Goal: Task Accomplishment & Management: Use online tool/utility

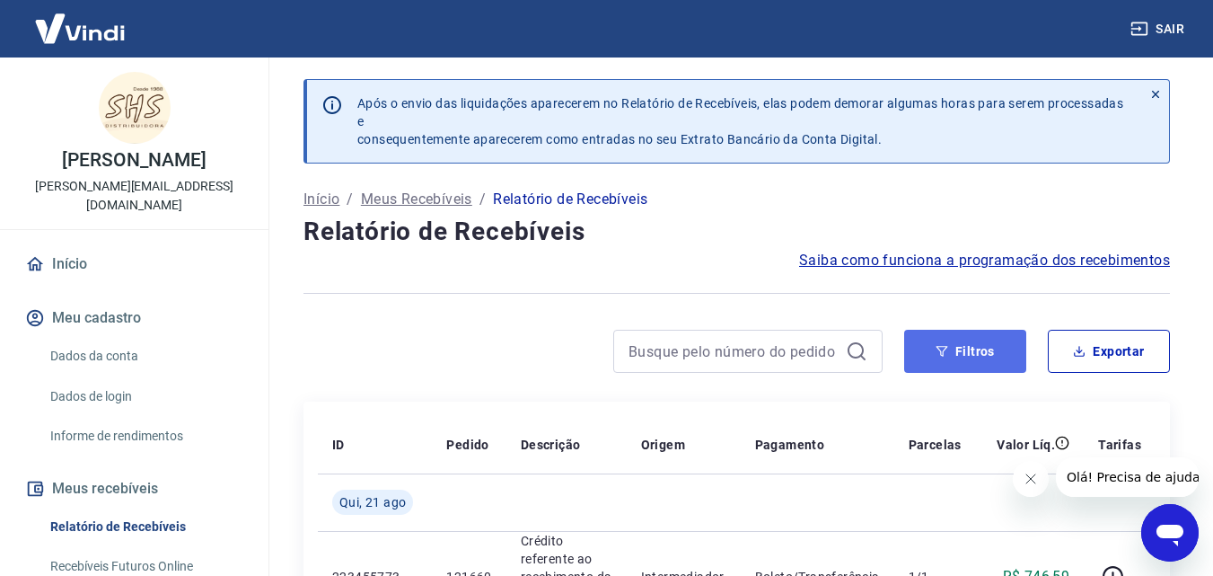
click at [935, 363] on button "Filtros" at bounding box center [965, 351] width 122 height 43
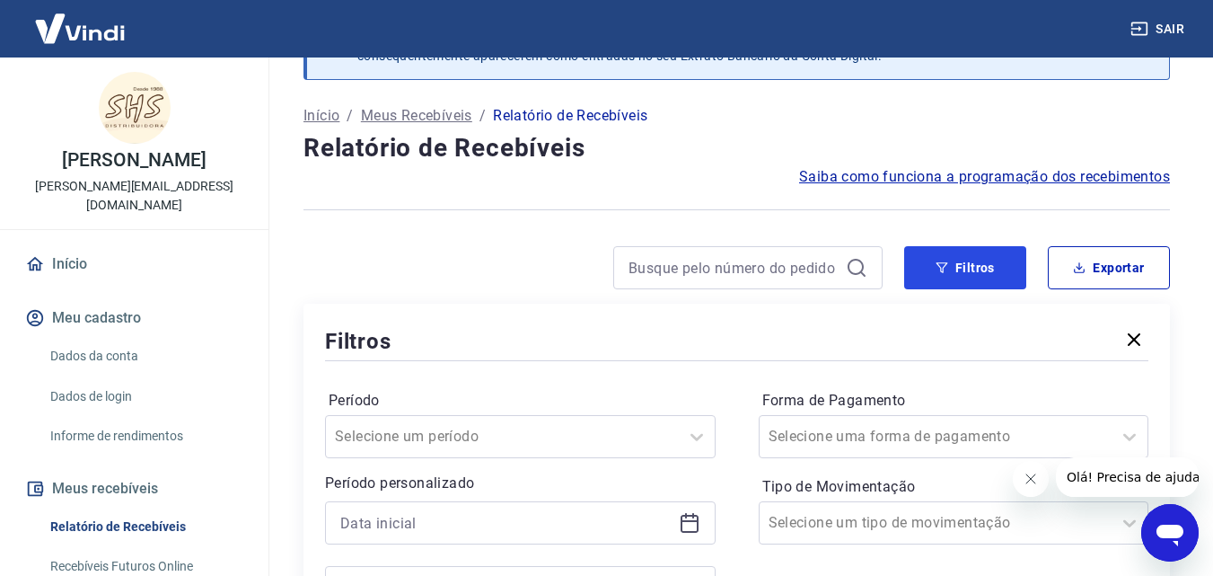
scroll to position [180, 0]
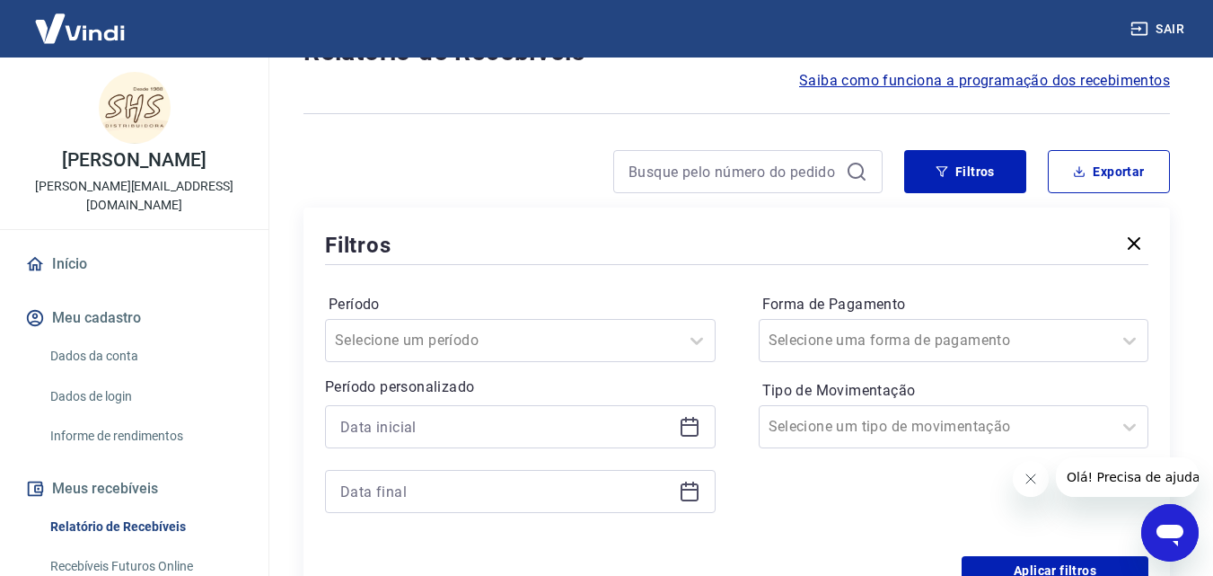
click at [690, 430] on icon at bounding box center [690, 427] width 22 height 22
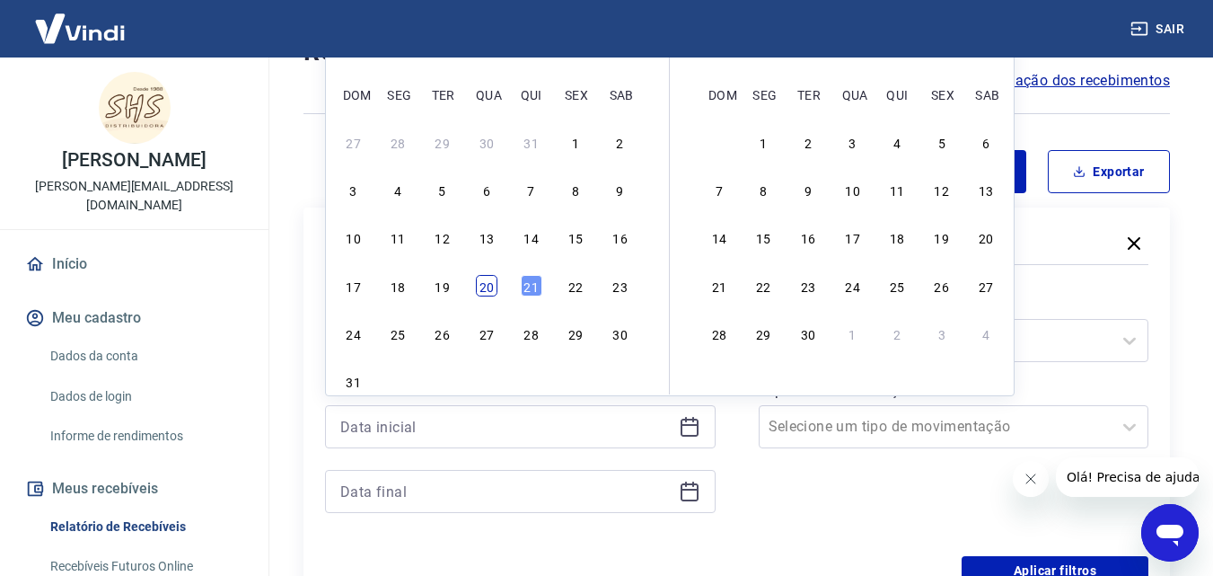
click at [488, 296] on div "20" at bounding box center [487, 286] width 22 height 22
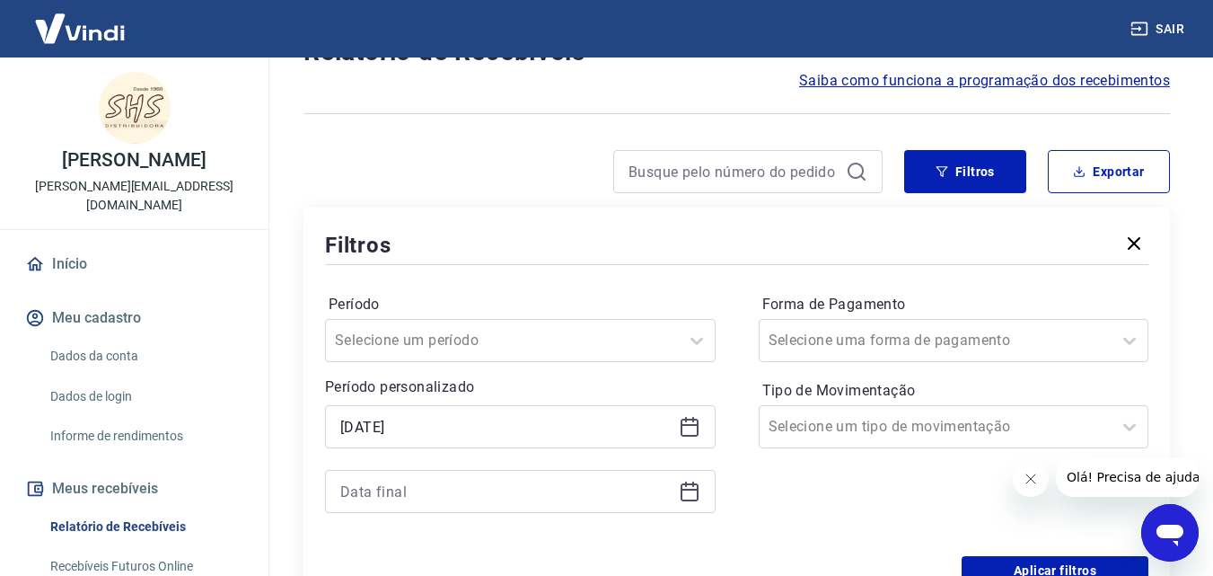
type input "[DATE]"
click at [694, 494] on icon at bounding box center [690, 491] width 22 height 22
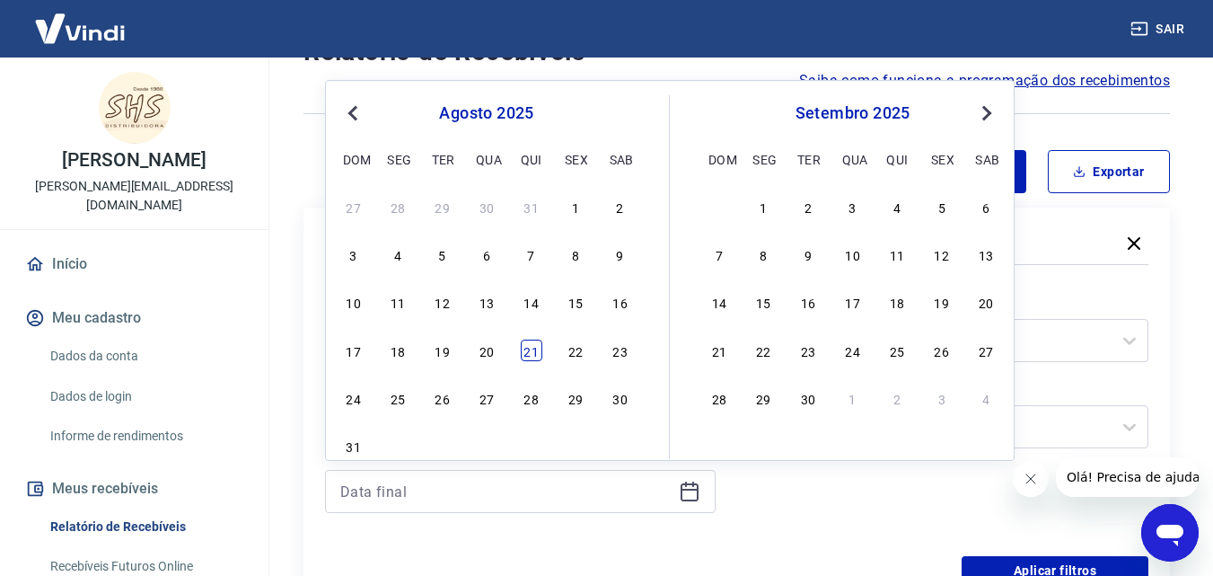
click at [535, 350] on div "21" at bounding box center [532, 350] width 22 height 22
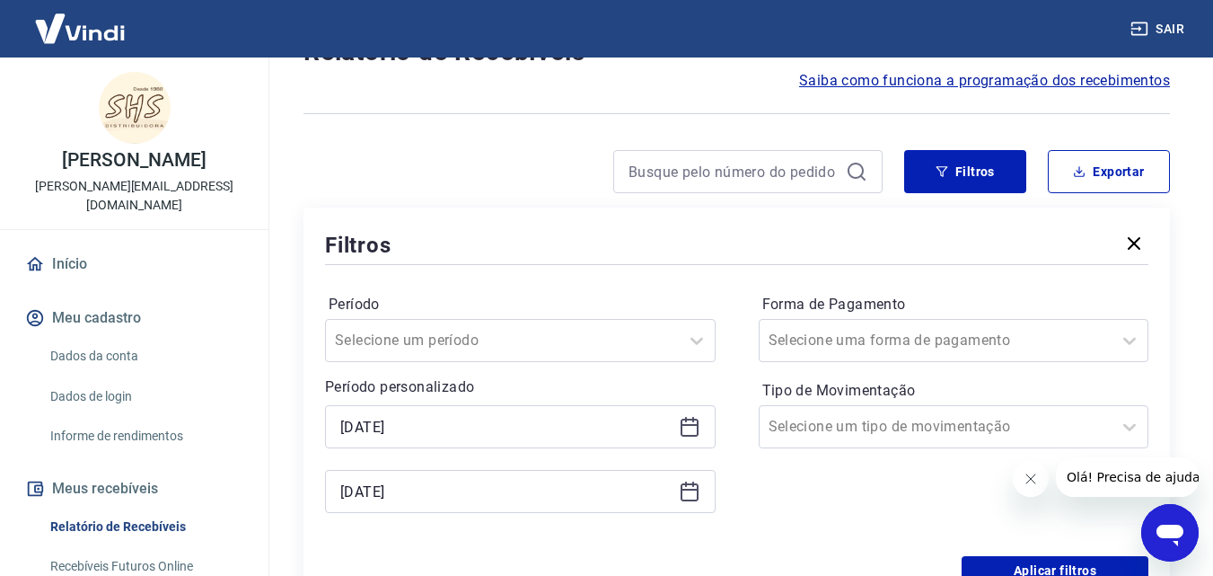
type input "[DATE]"
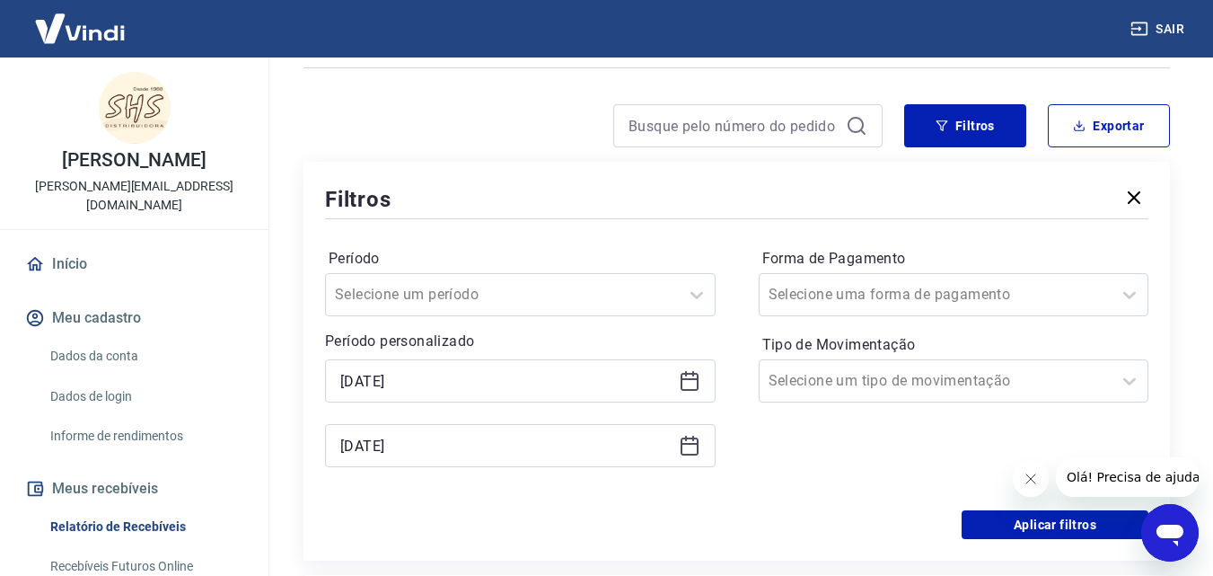
scroll to position [269, 0]
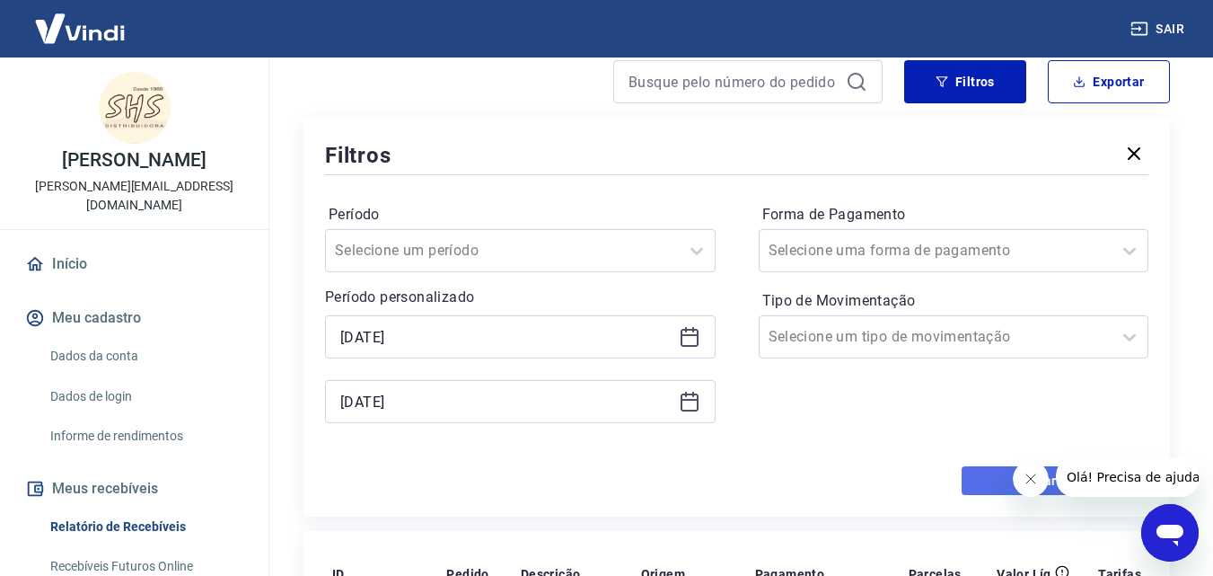
click at [979, 483] on button "Aplicar filtros" at bounding box center [1055, 480] width 187 height 29
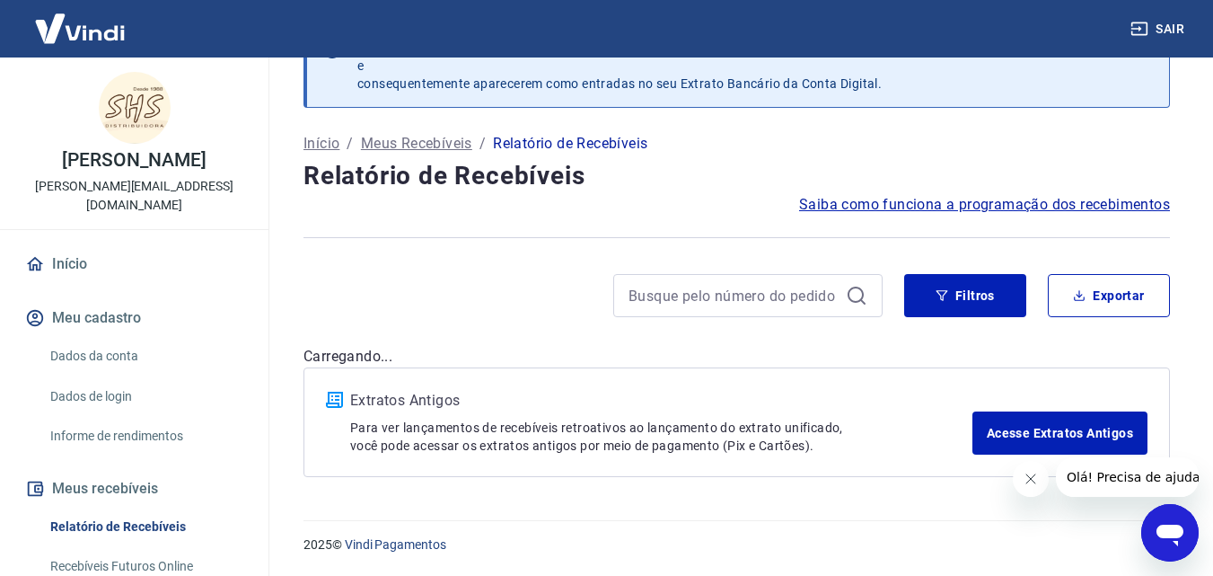
scroll to position [28, 0]
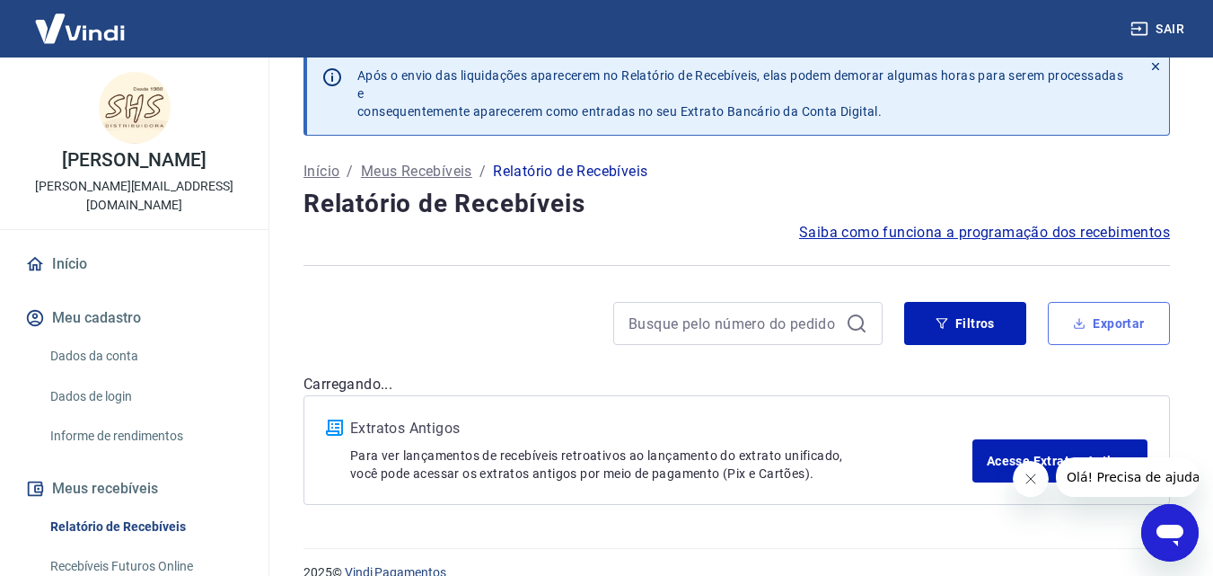
click at [1126, 345] on button "Exportar" at bounding box center [1109, 323] width 122 height 43
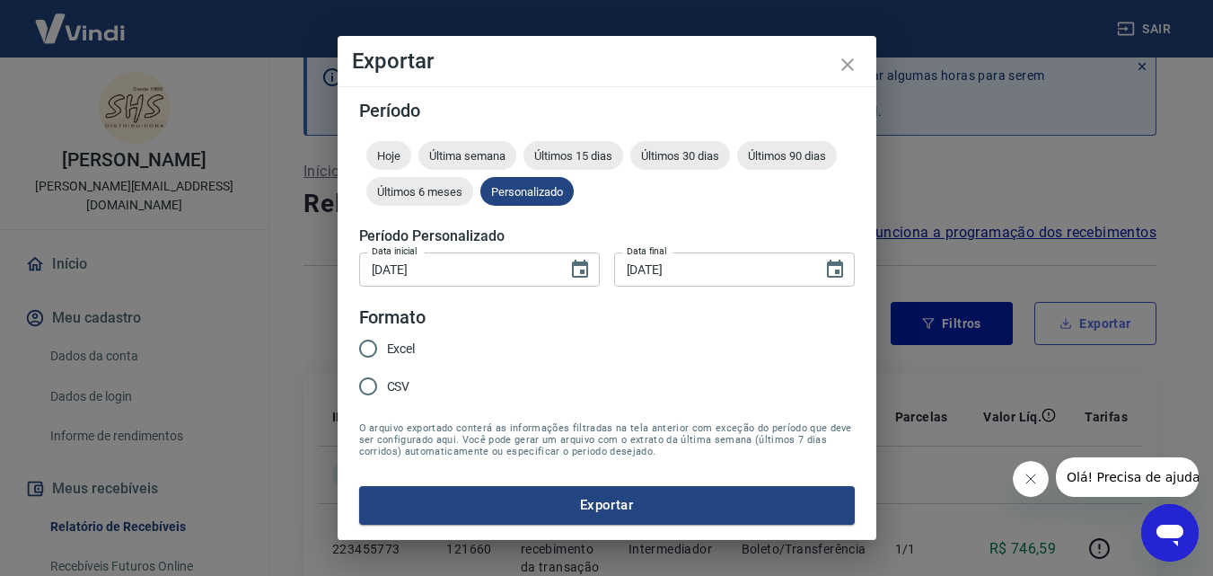
type input "[DATE]"
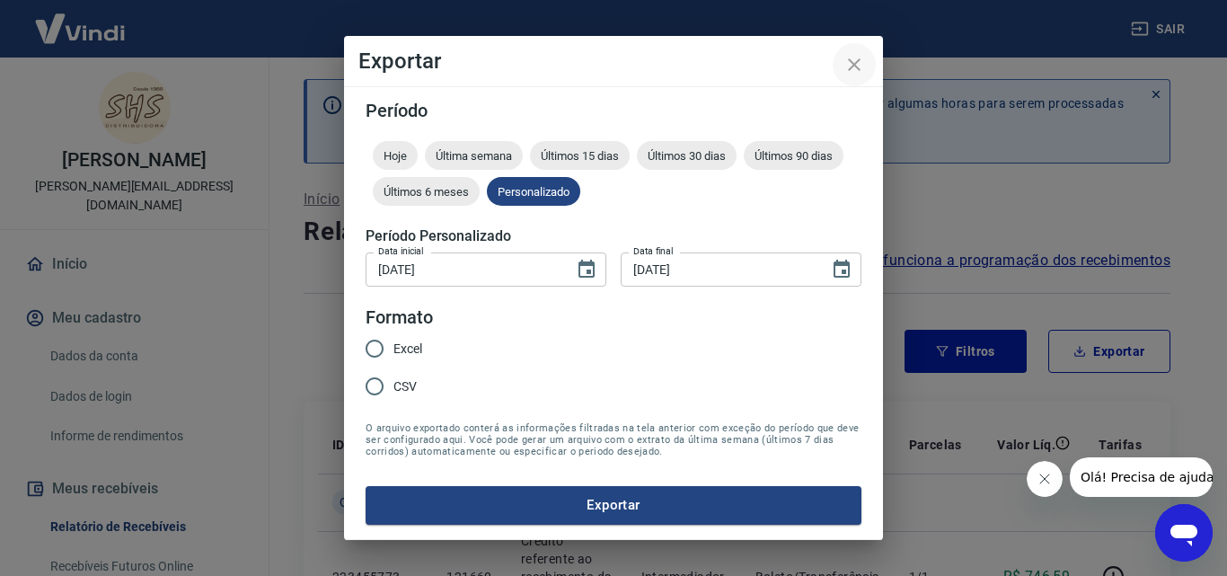
click at [841, 62] on button "close" at bounding box center [853, 64] width 43 height 43
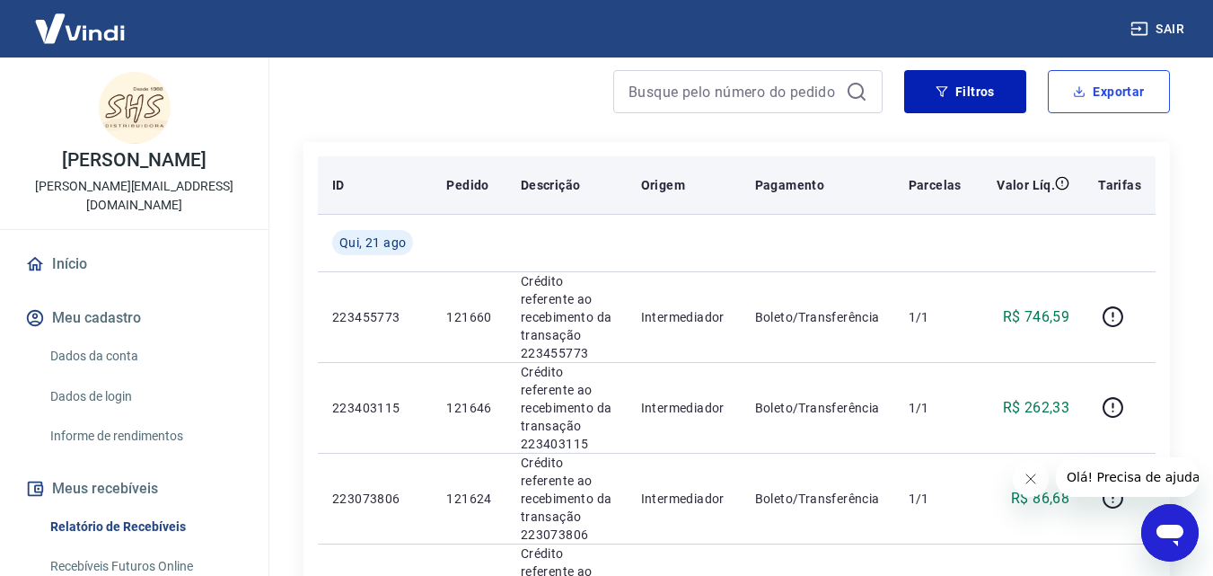
scroll to position [180, 0]
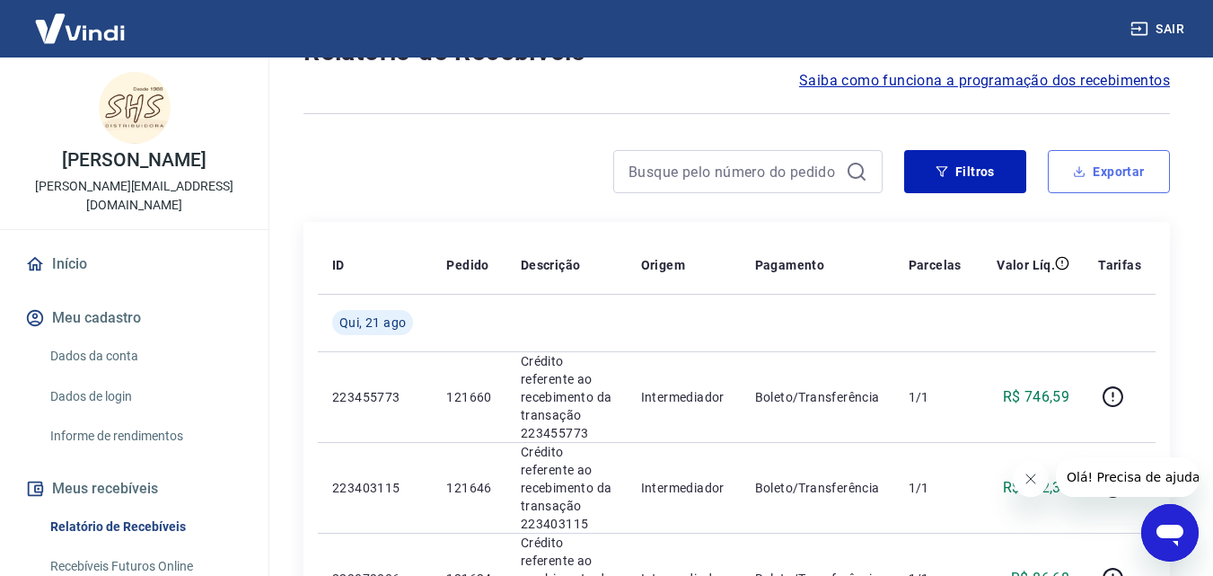
click at [1062, 189] on button "Exportar" at bounding box center [1109, 171] width 122 height 43
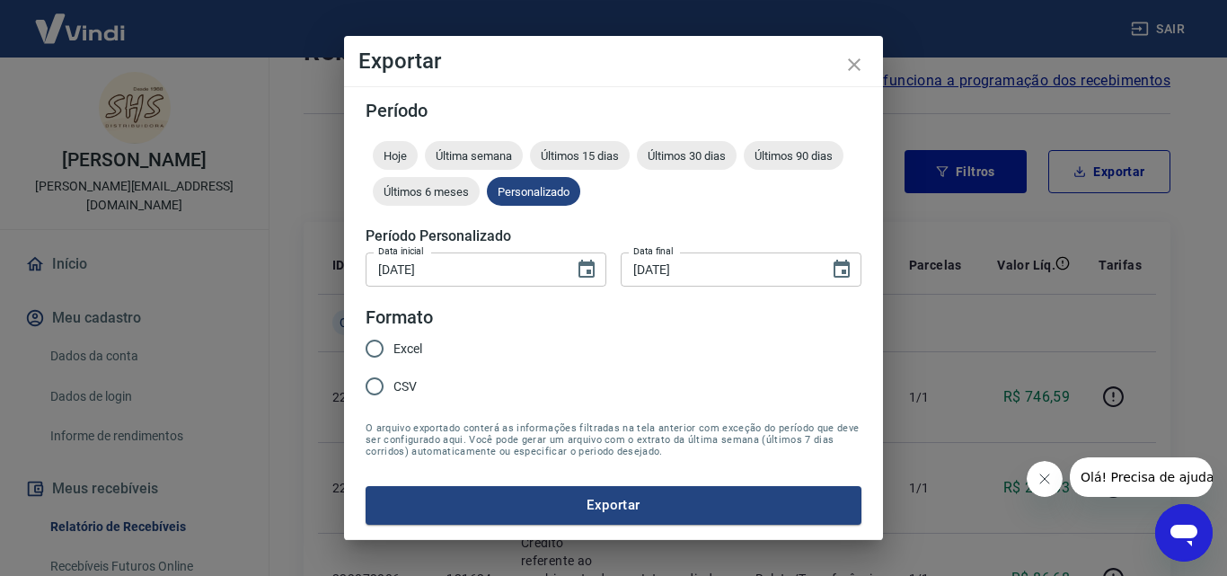
click at [398, 340] on span "Excel" at bounding box center [407, 348] width 29 height 19
click at [393, 340] on input "Excel" at bounding box center [375, 349] width 38 height 38
radio input "true"
click at [684, 511] on button "Exportar" at bounding box center [613, 505] width 496 height 38
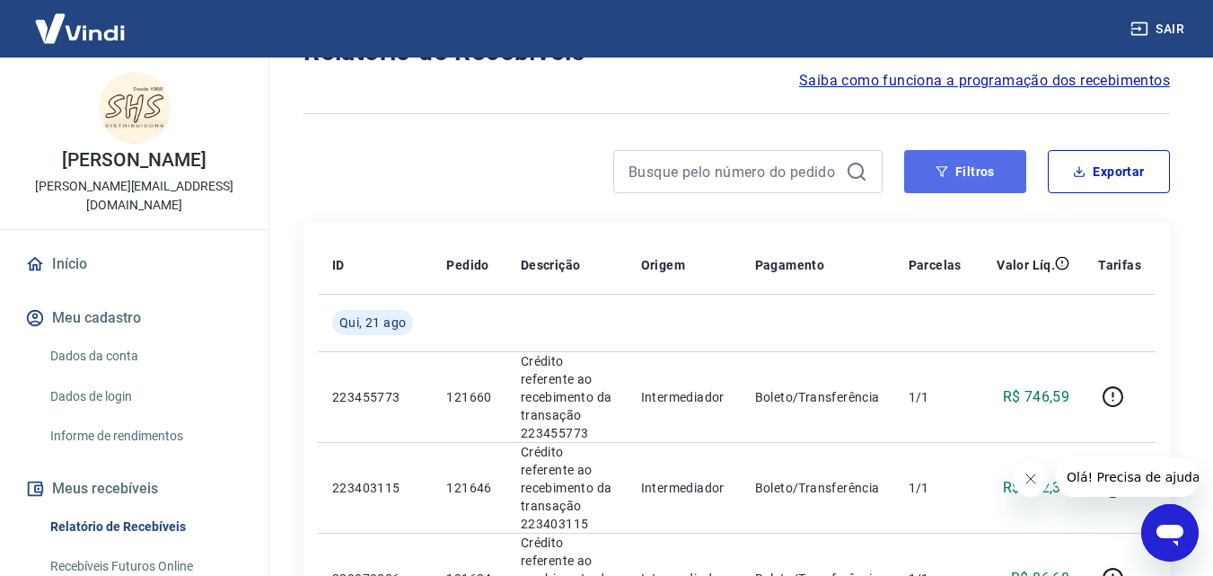
drag, startPoint x: 916, startPoint y: 160, endPoint x: 941, endPoint y: 181, distance: 33.1
click at [916, 160] on button "Filtros" at bounding box center [965, 171] width 122 height 43
click at [946, 169] on icon "button" at bounding box center [942, 171] width 12 height 11
click at [963, 180] on button "Filtros" at bounding box center [965, 171] width 122 height 43
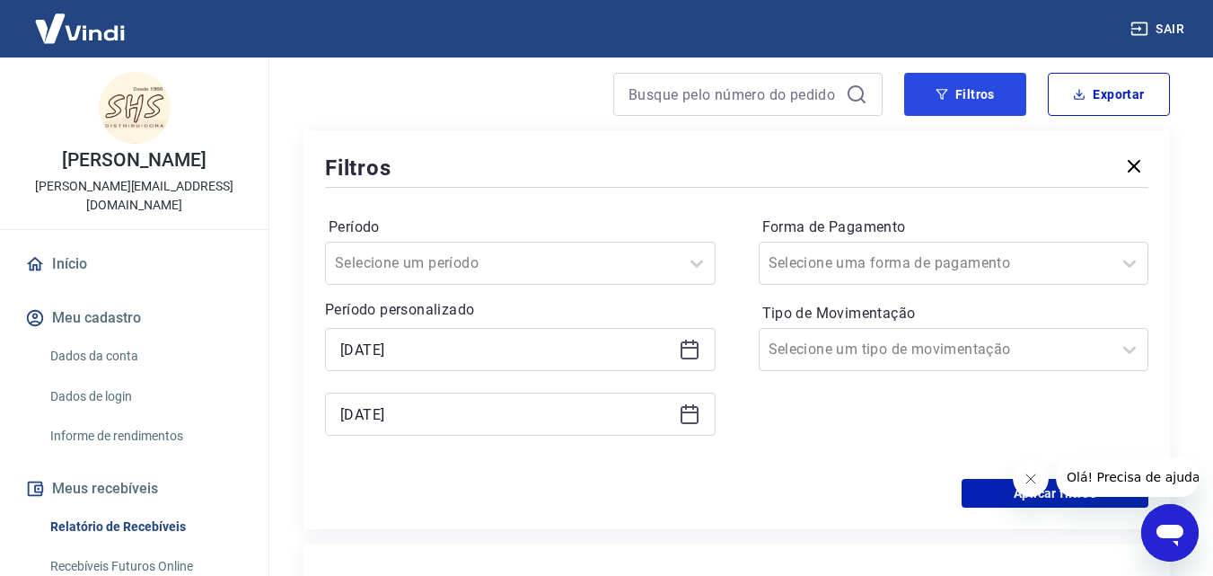
scroll to position [359, 0]
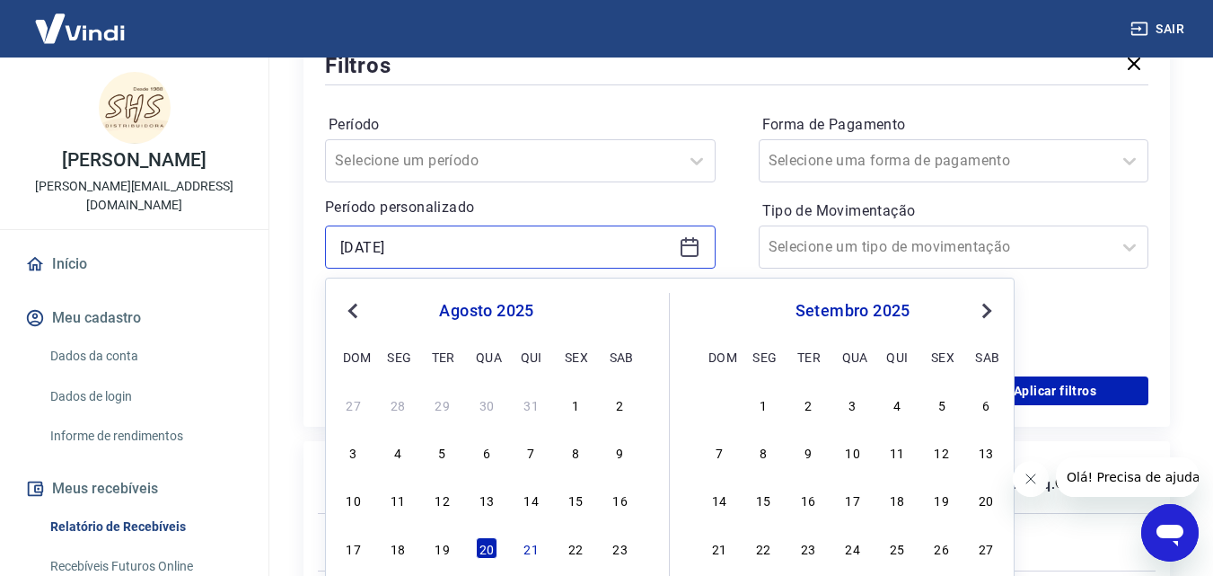
drag, startPoint x: 496, startPoint y: 249, endPoint x: 325, endPoint y: 286, distance: 174.7
click at [514, 211] on p "Período personalizado" at bounding box center [520, 208] width 391 height 22
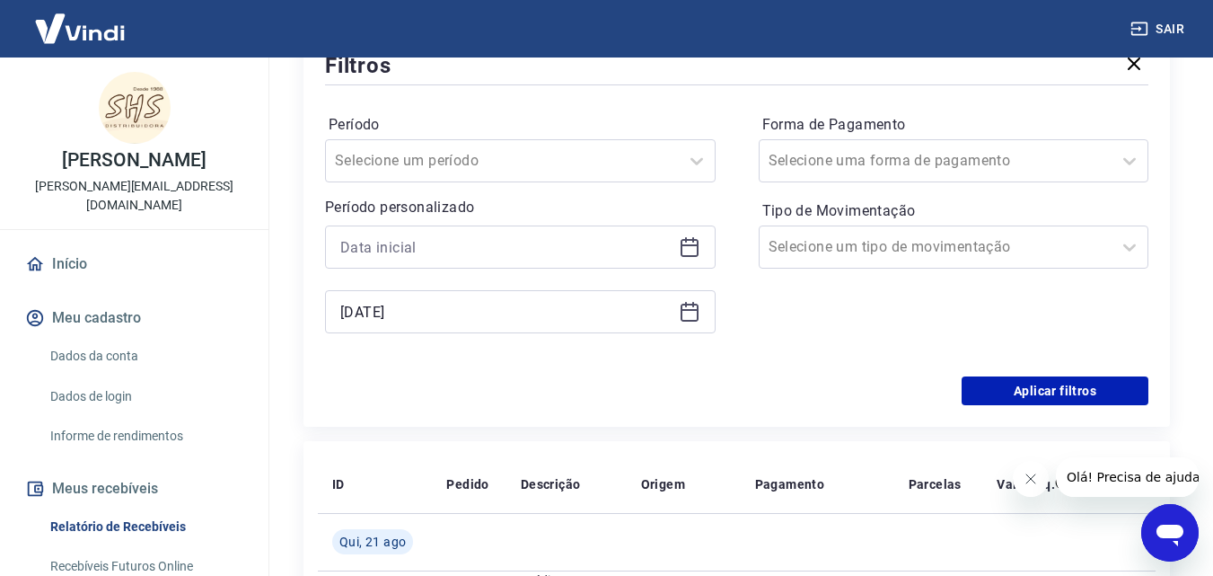
click at [496, 207] on p "Período personalizado" at bounding box center [520, 208] width 391 height 22
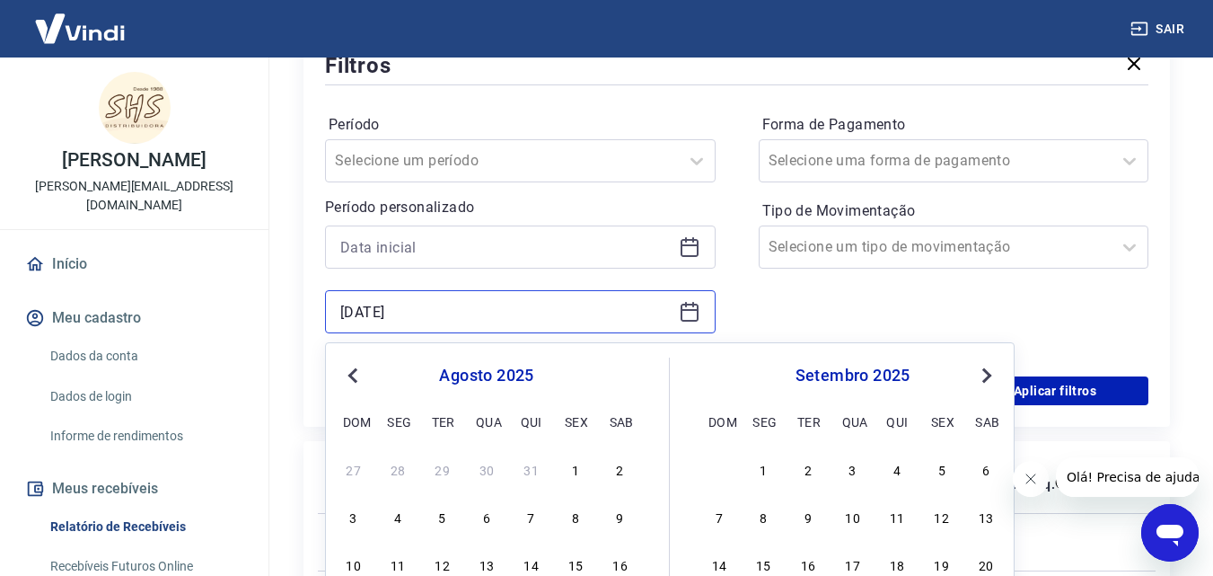
drag, startPoint x: 484, startPoint y: 303, endPoint x: 235, endPoint y: 322, distance: 249.5
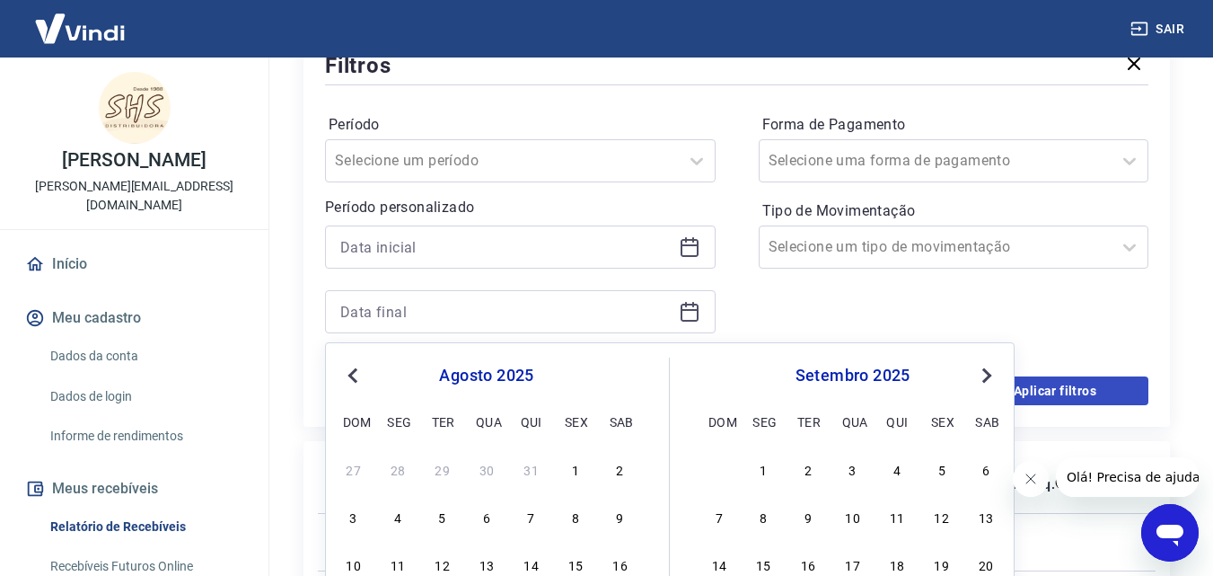
click at [1118, 350] on div "Forma de Pagamento Selecione uma forma de pagamento Tipo de Movimentação Seleci…" at bounding box center [954, 232] width 391 height 244
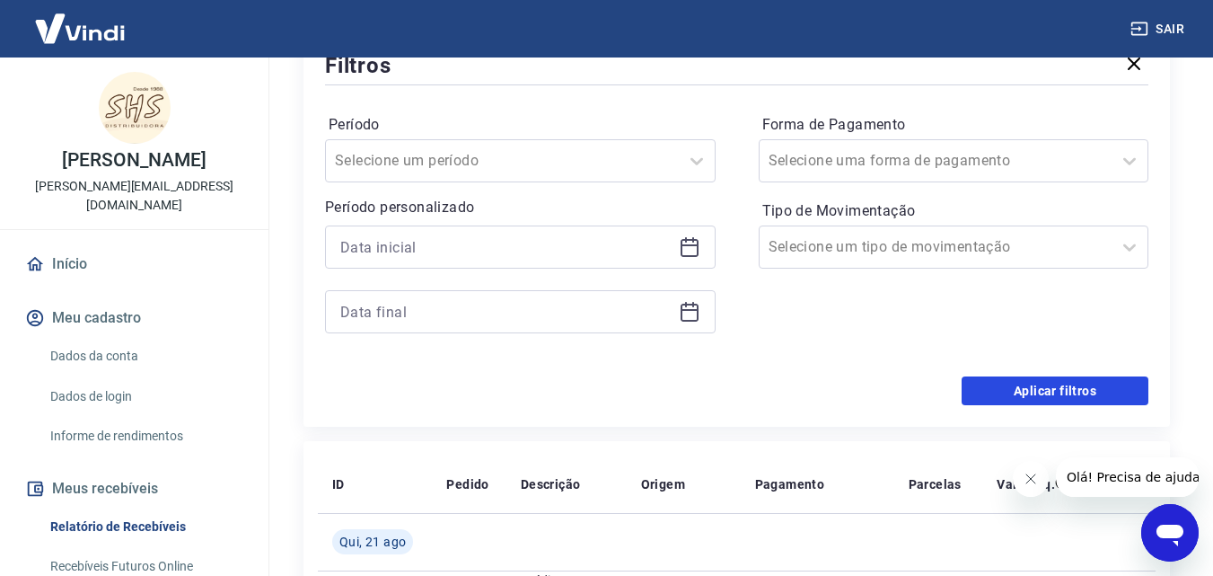
click at [1115, 401] on button "Aplicar filtros" at bounding box center [1055, 390] width 187 height 29
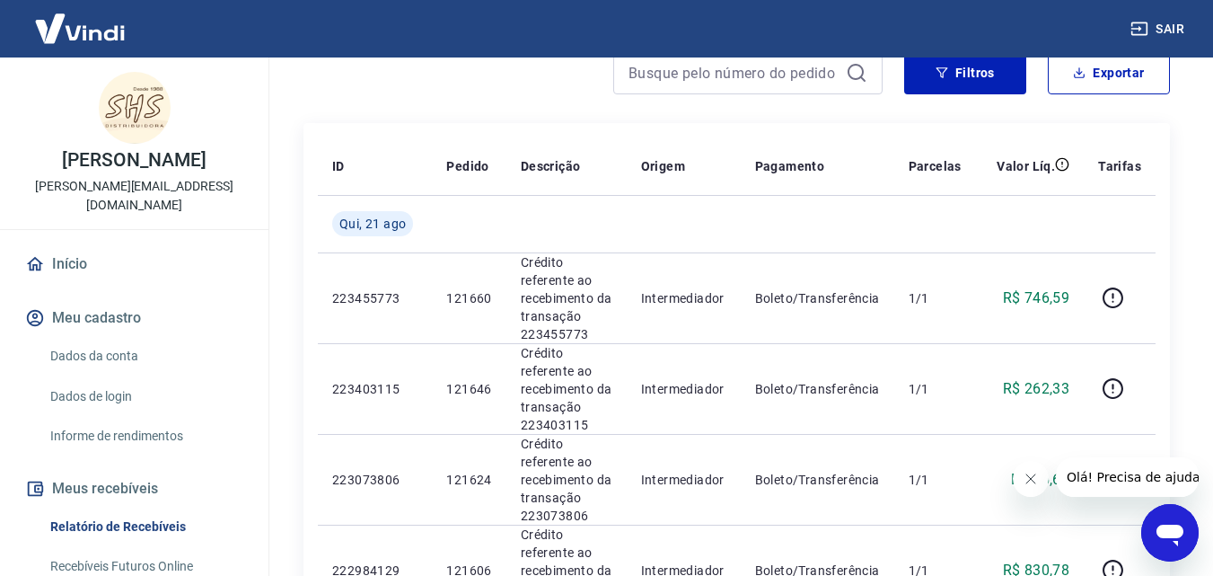
scroll to position [90, 0]
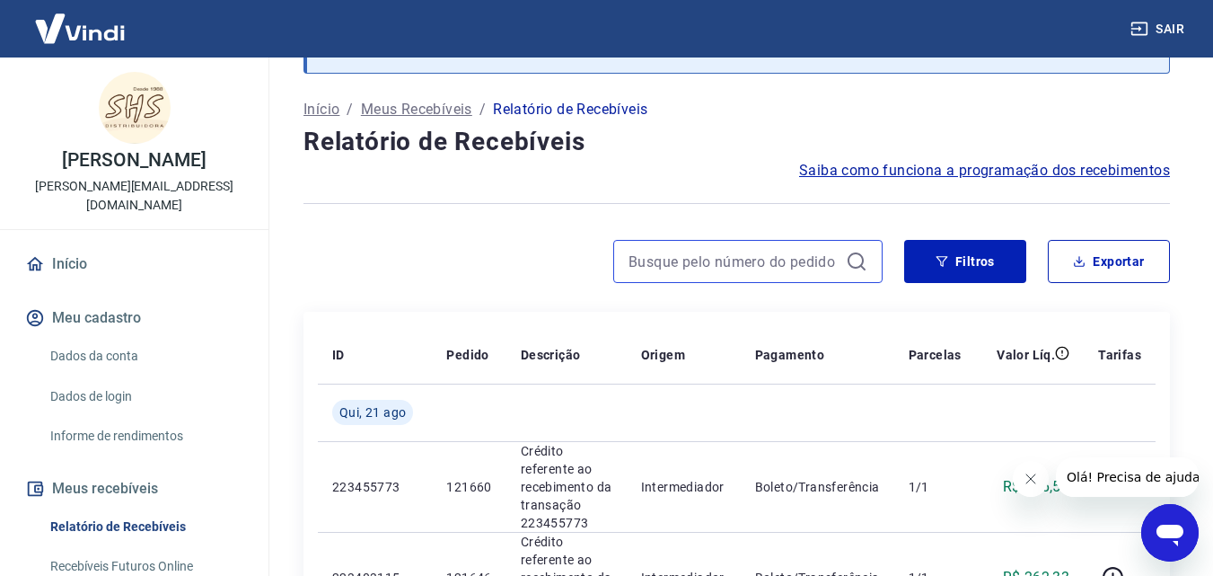
click at [673, 248] on input at bounding box center [734, 261] width 210 height 27
drag, startPoint x: 685, startPoint y: 260, endPoint x: 746, endPoint y: 251, distance: 61.7
click at [686, 260] on input "121498" at bounding box center [734, 261] width 210 height 27
click at [641, 348] on th "Origem" at bounding box center [684, 354] width 114 height 57
click at [633, 428] on tr "Qui, 21 ago" at bounding box center [737, 411] width 838 height 57
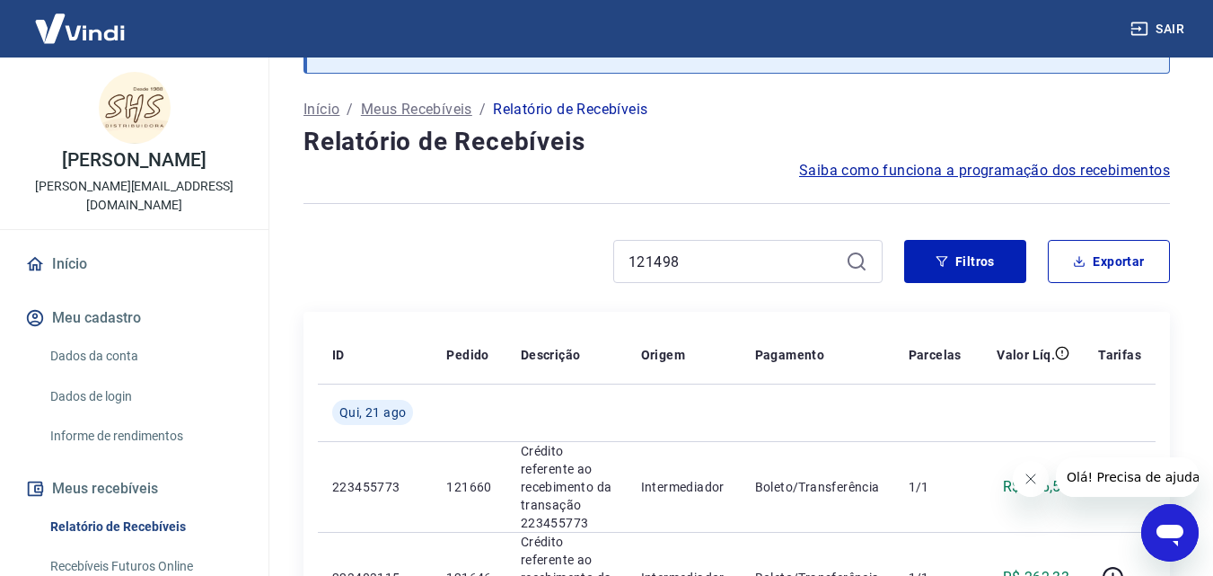
click at [913, 367] on th "Parcelas" at bounding box center [935, 354] width 82 height 57
click at [707, 271] on input "121498" at bounding box center [734, 261] width 210 height 27
click at [701, 268] on input "121498" at bounding box center [734, 261] width 210 height 27
click at [746, 251] on input "12149814" at bounding box center [734, 261] width 210 height 27
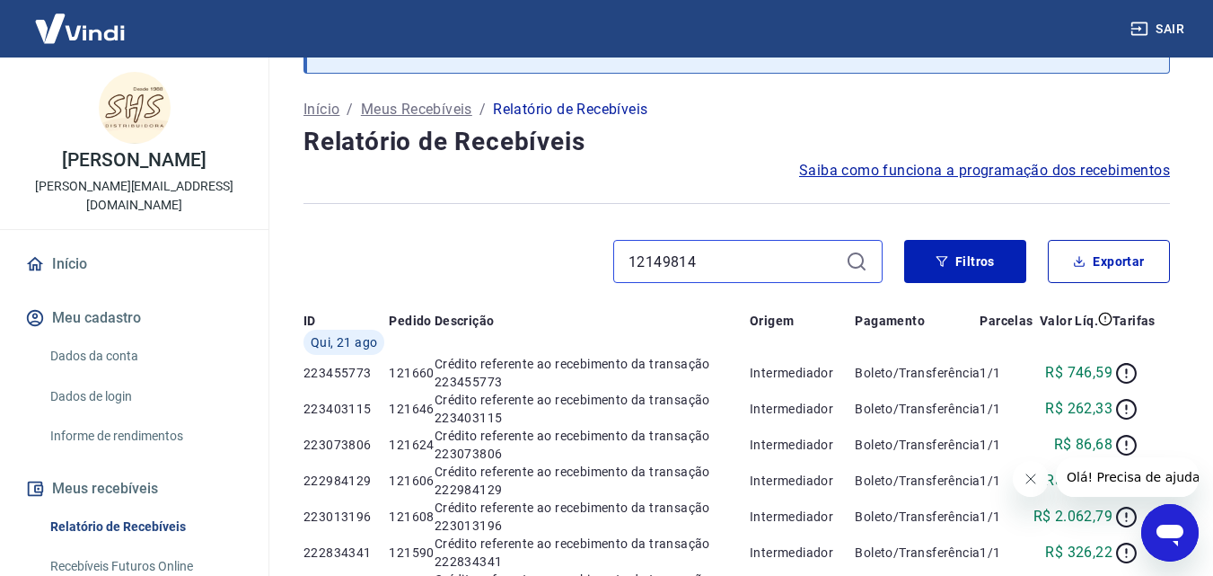
click at [738, 268] on input "12149814" at bounding box center [734, 261] width 210 height 27
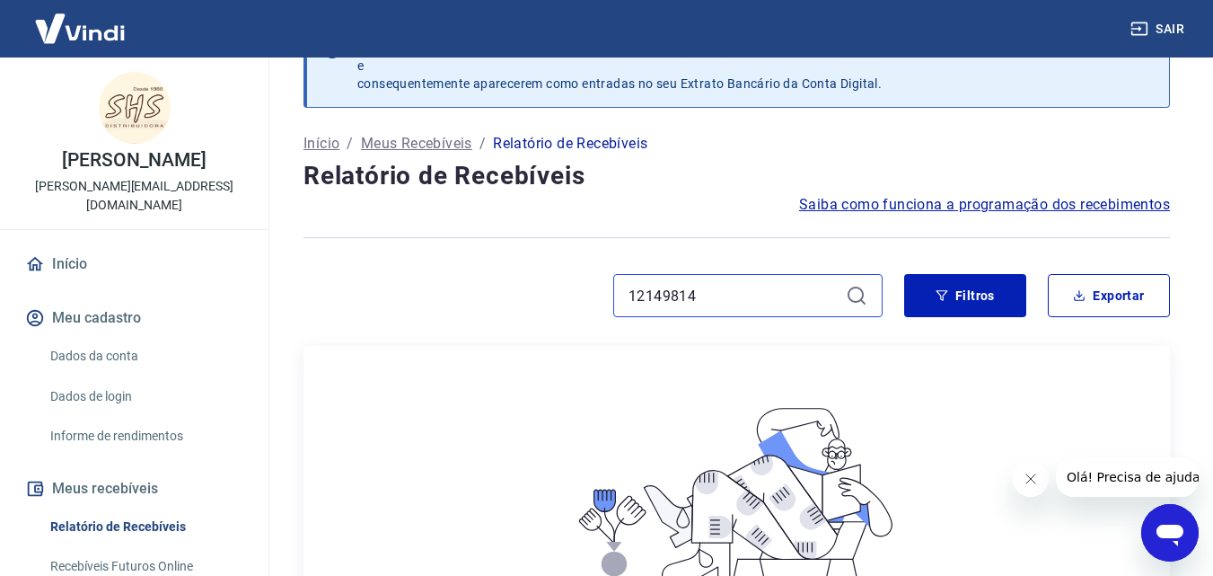
scroll to position [90, 0]
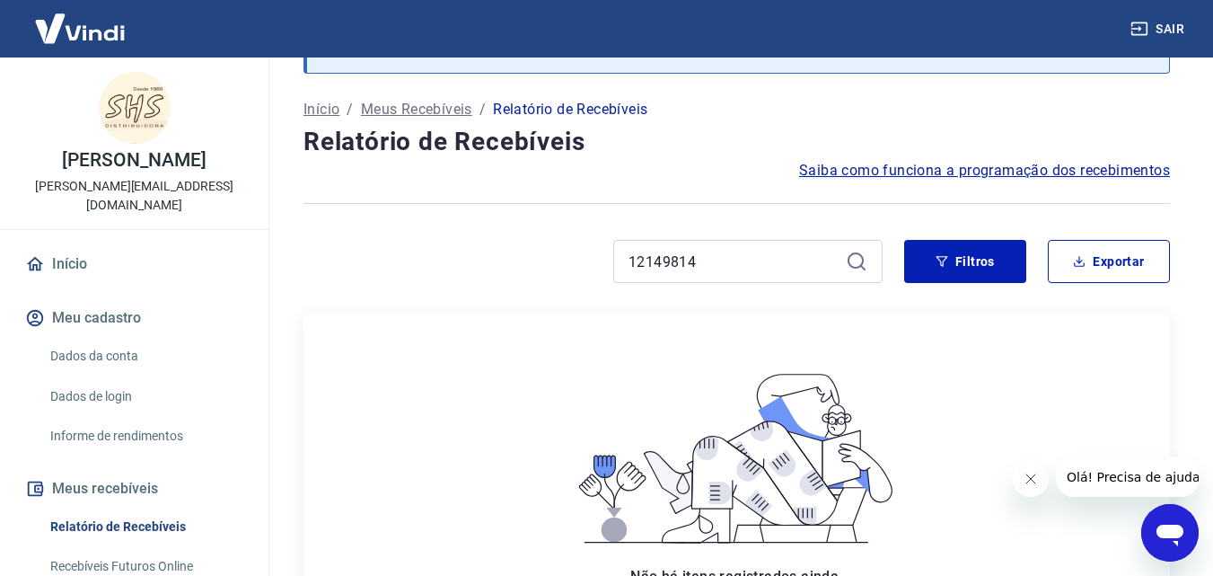
click at [717, 244] on div "12149814" at bounding box center [747, 261] width 269 height 43
click at [716, 268] on input "12149814" at bounding box center [734, 261] width 210 height 27
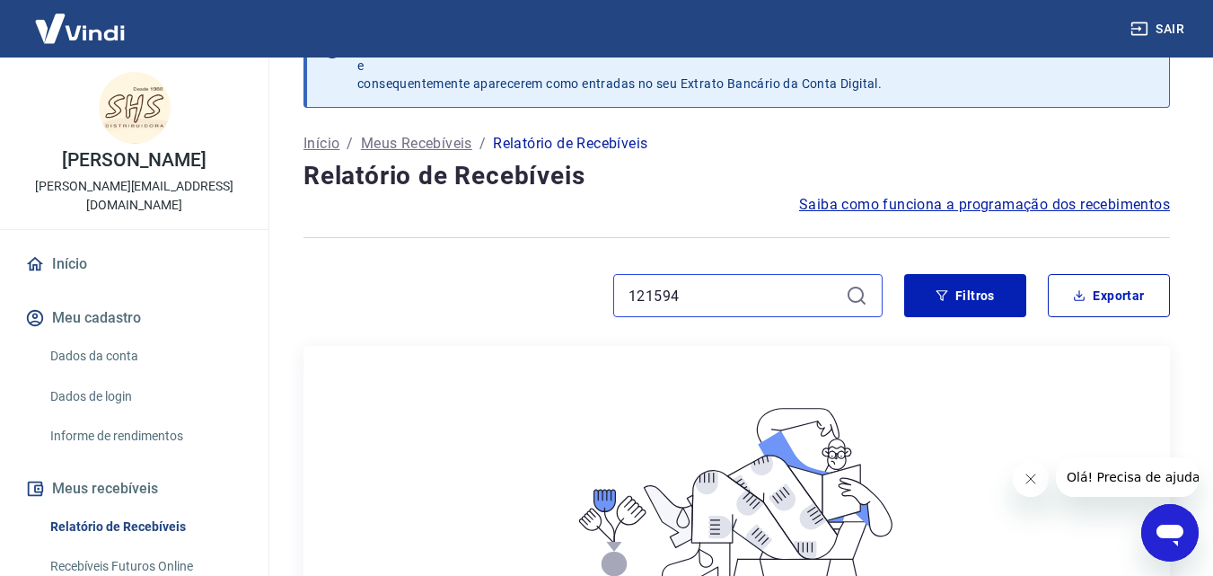
scroll to position [90, 0]
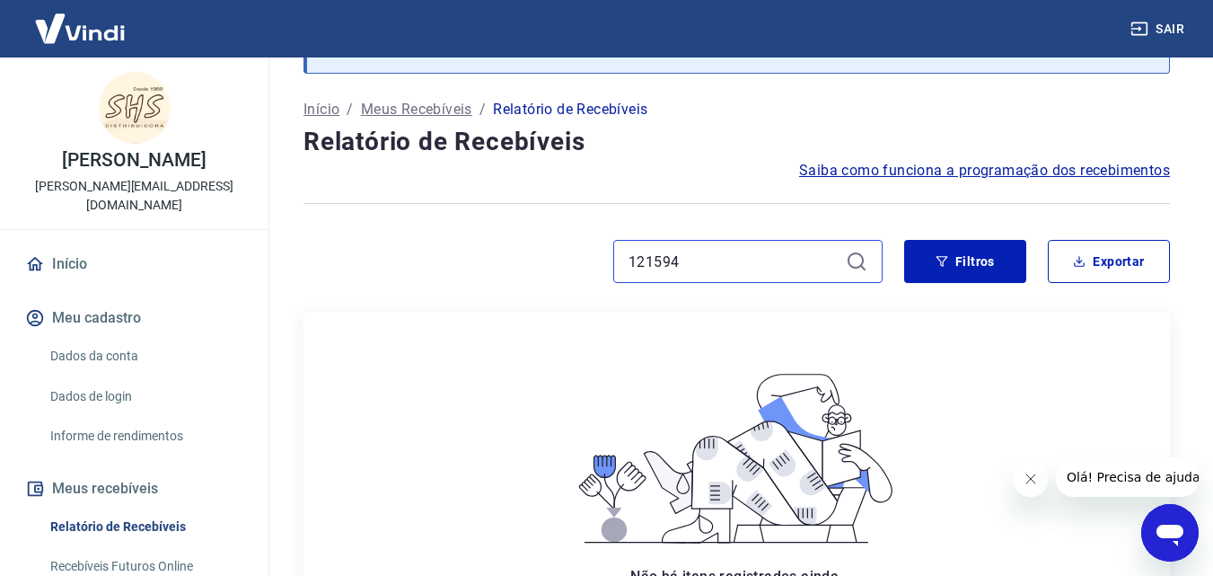
drag, startPoint x: 708, startPoint y: 256, endPoint x: 439, endPoint y: 245, distance: 268.7
click at [436, 249] on div "121594" at bounding box center [592, 261] width 579 height 43
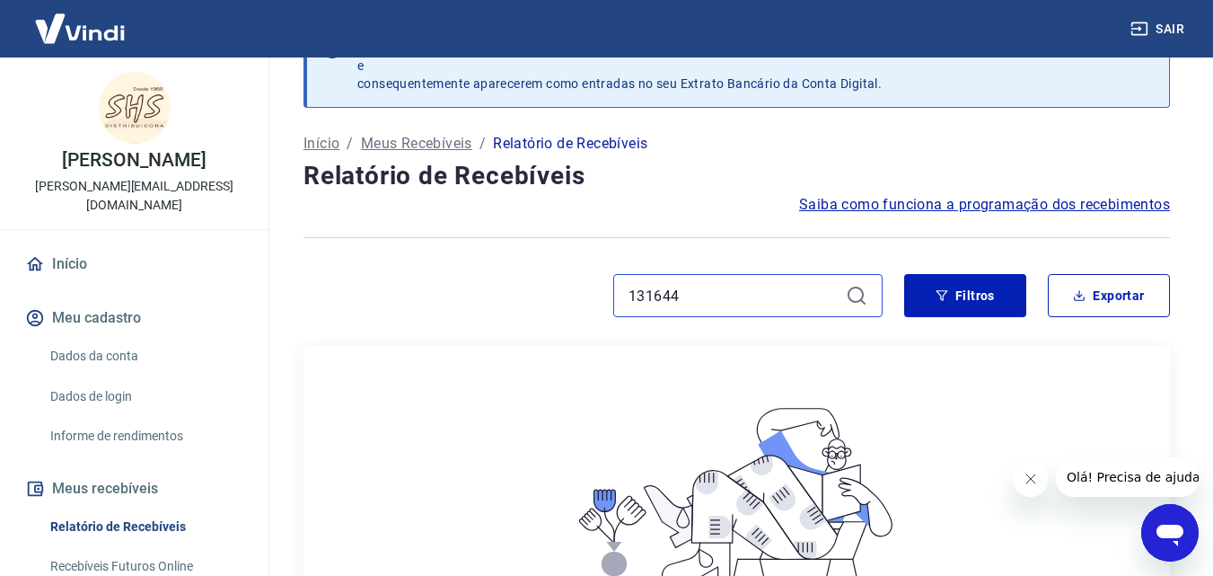
scroll to position [90, 0]
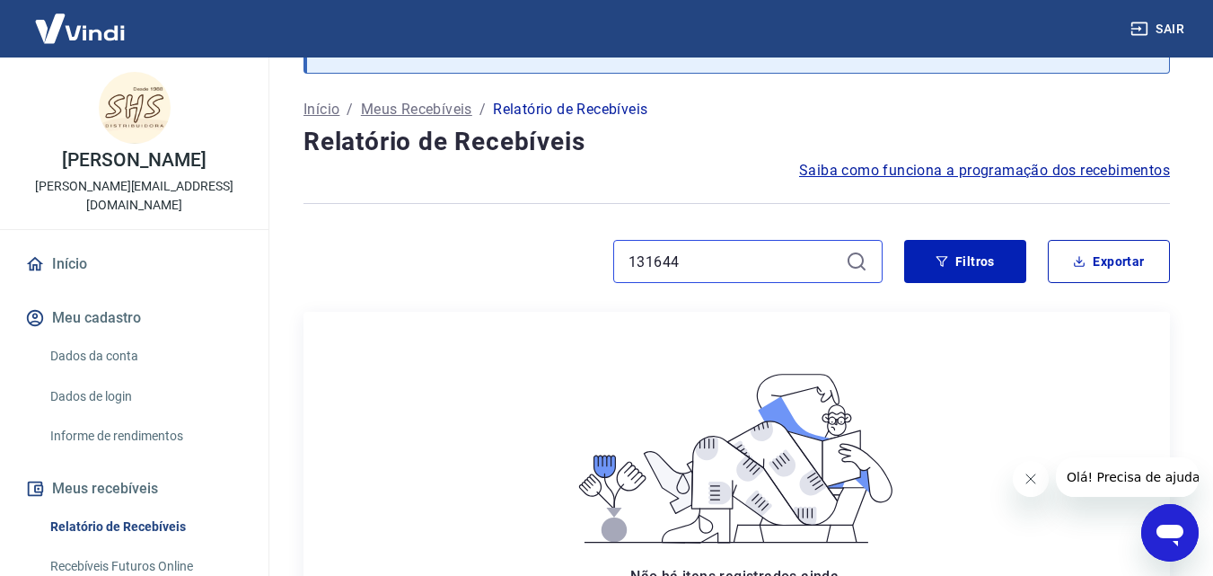
drag, startPoint x: 698, startPoint y: 265, endPoint x: 464, endPoint y: 256, distance: 233.6
click at [465, 257] on div "131644" at bounding box center [592, 261] width 579 height 43
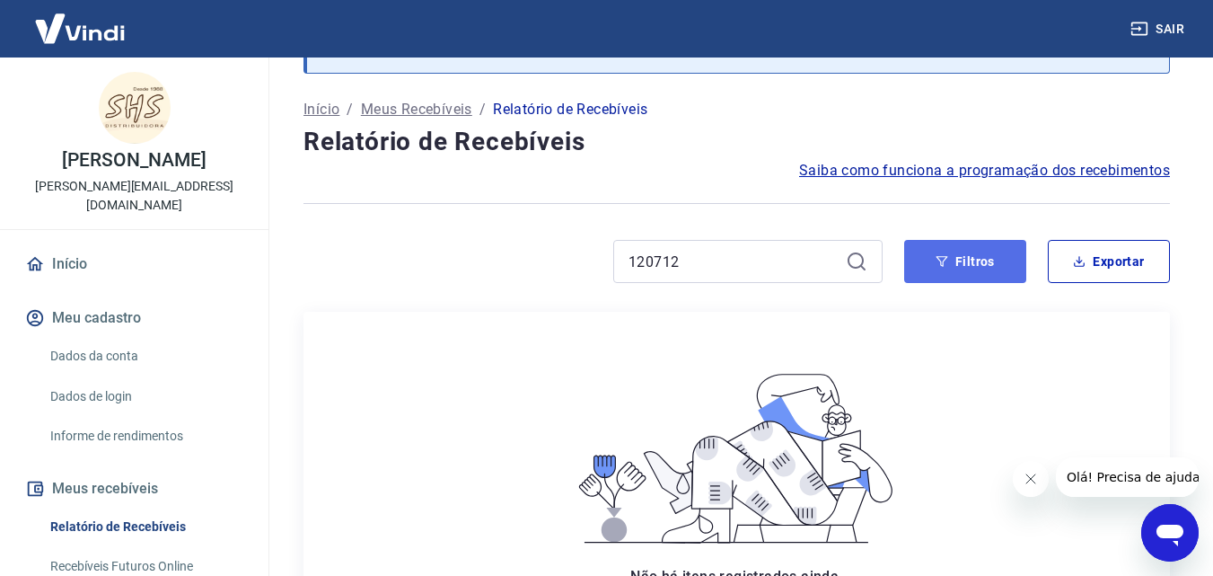
click at [980, 259] on button "Filtros" at bounding box center [965, 261] width 122 height 43
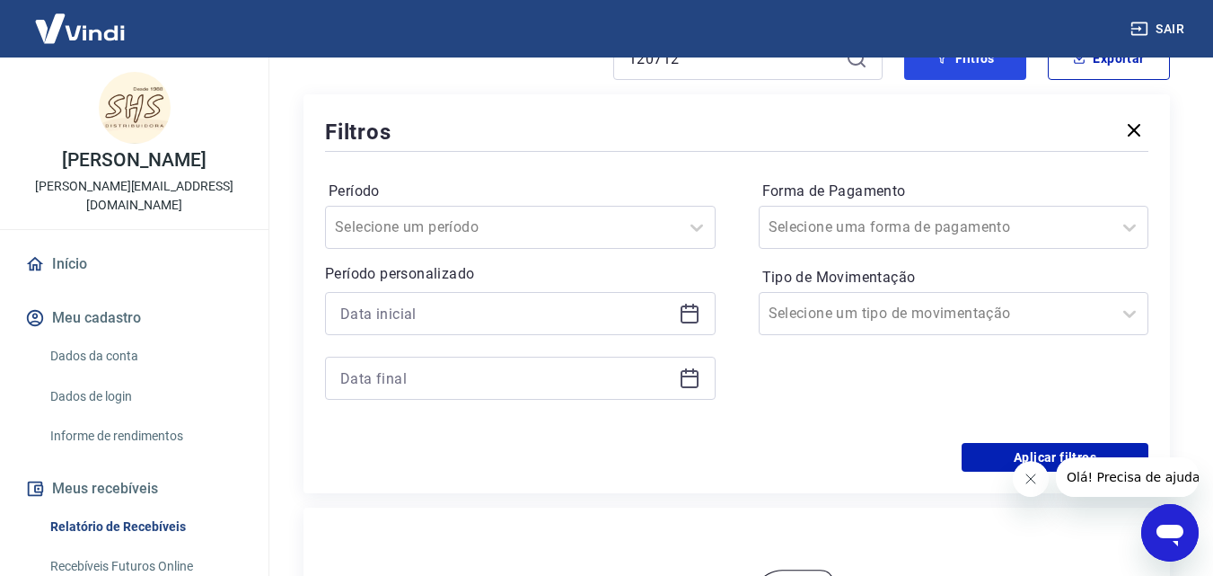
scroll to position [180, 0]
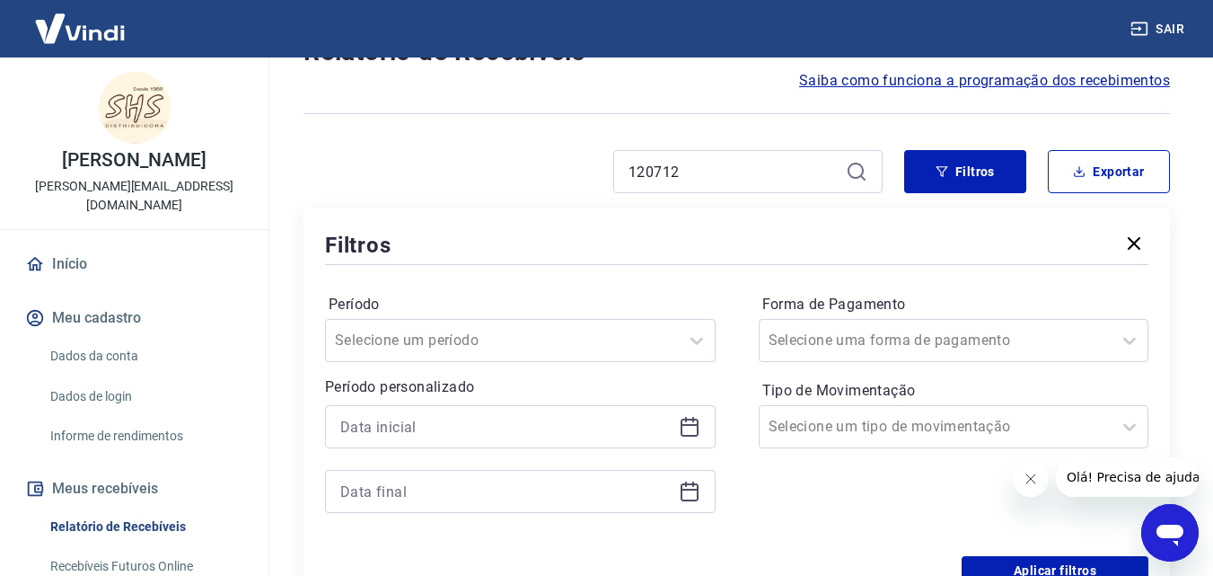
drag, startPoint x: 1135, startPoint y: 224, endPoint x: 1135, endPoint y: 239, distance: 14.4
click at [1135, 227] on div "Filtros Período Selecione um período Período personalizado Forma de Pagamento S…" at bounding box center [736, 406] width 866 height 399
click at [1134, 239] on icon "button" at bounding box center [1134, 244] width 22 height 22
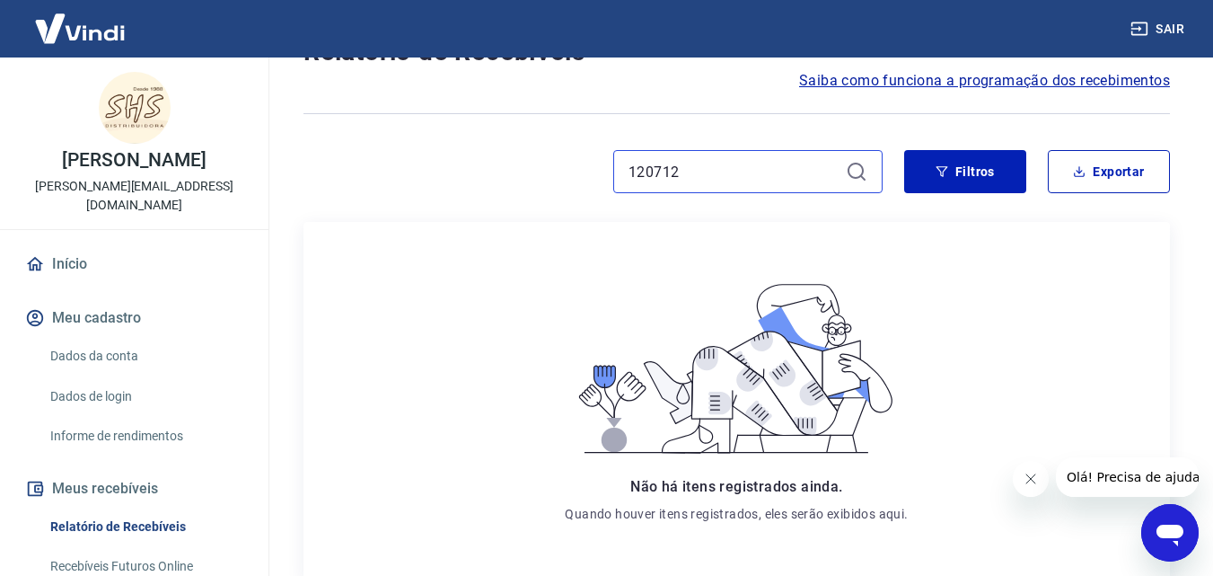
click at [757, 173] on input "120712" at bounding box center [734, 171] width 210 height 27
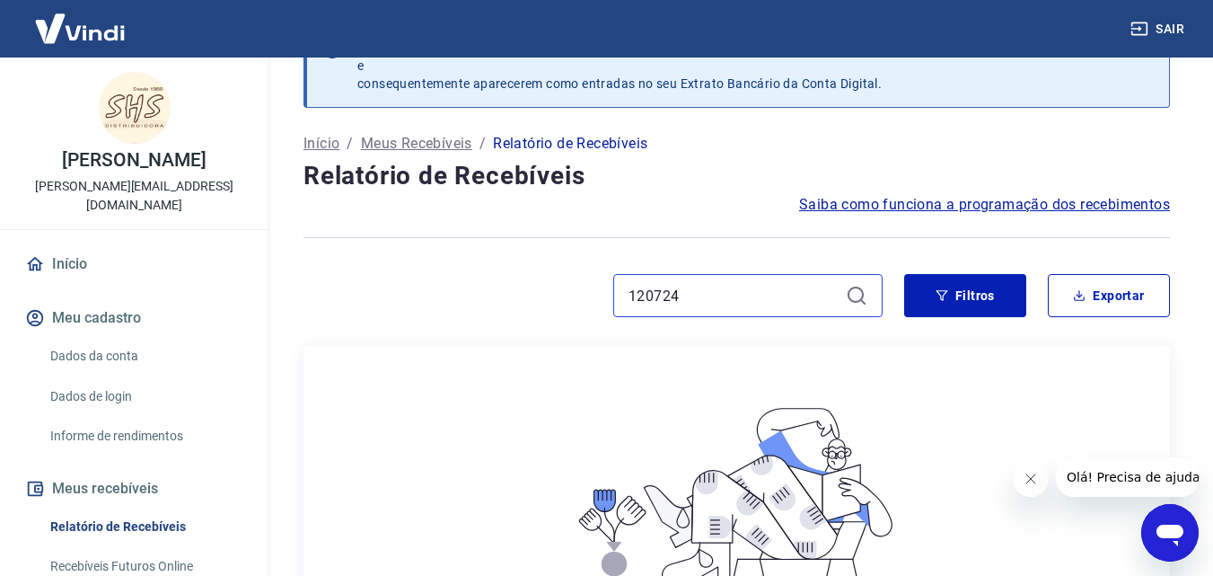
scroll to position [180, 0]
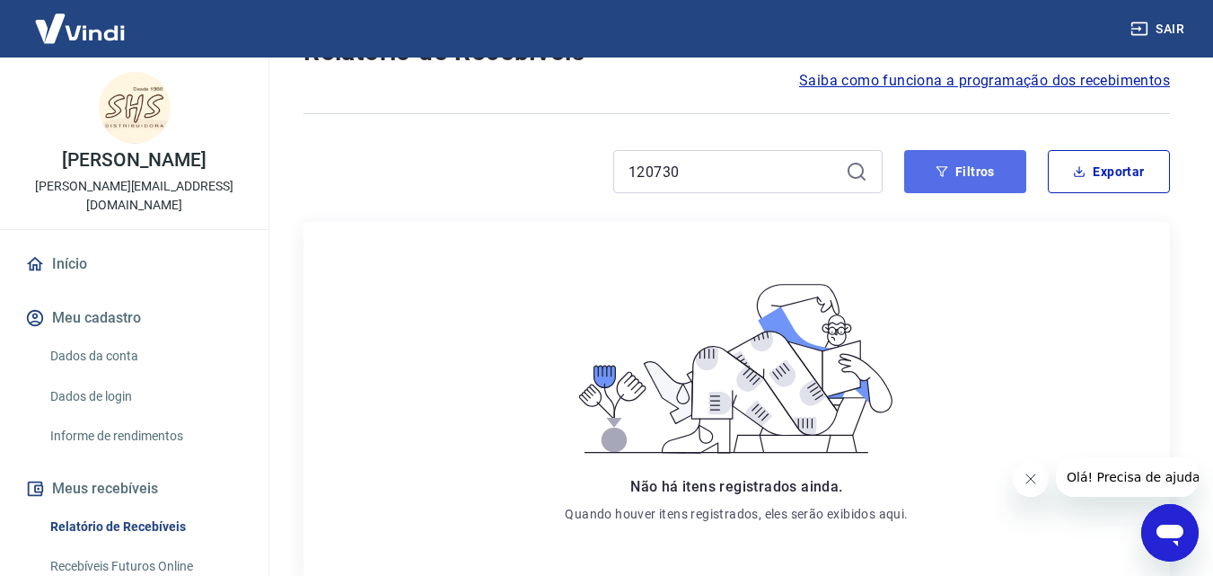
click at [965, 154] on button "Filtros" at bounding box center [965, 171] width 122 height 43
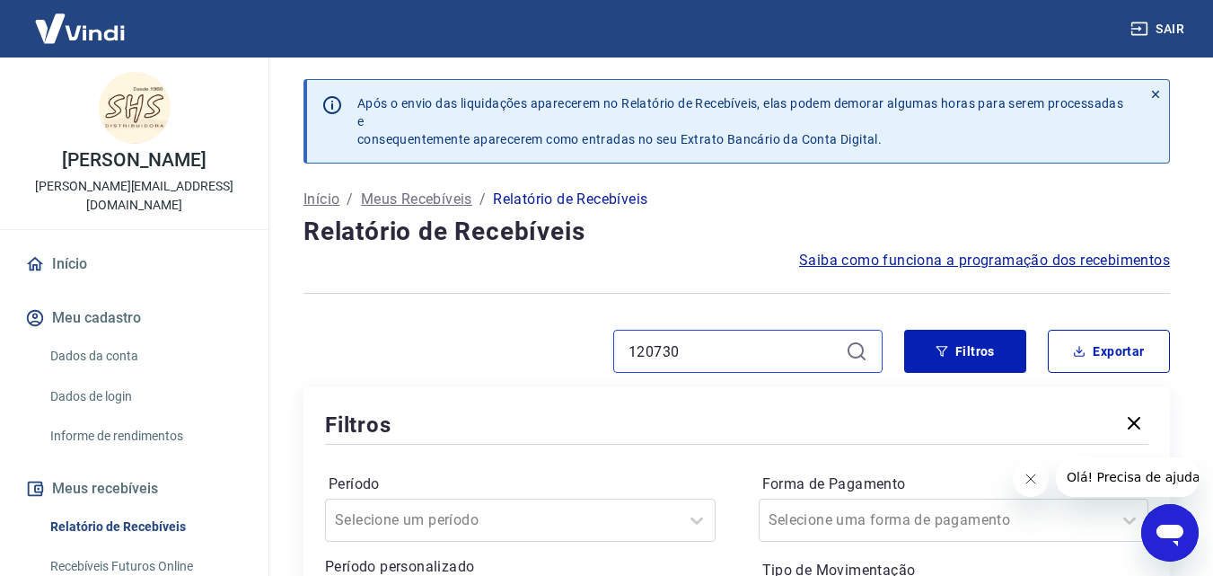
click at [749, 357] on input "120730" at bounding box center [734, 351] width 210 height 27
type input "120774"
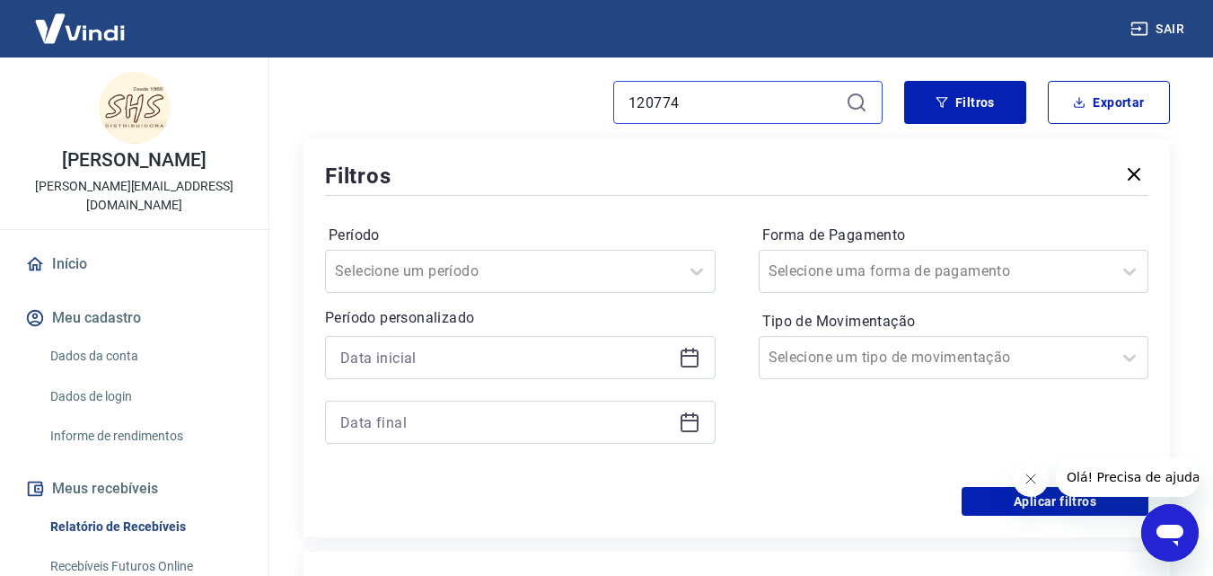
scroll to position [180, 0]
